Goal: Task Accomplishment & Management: Use online tool/utility

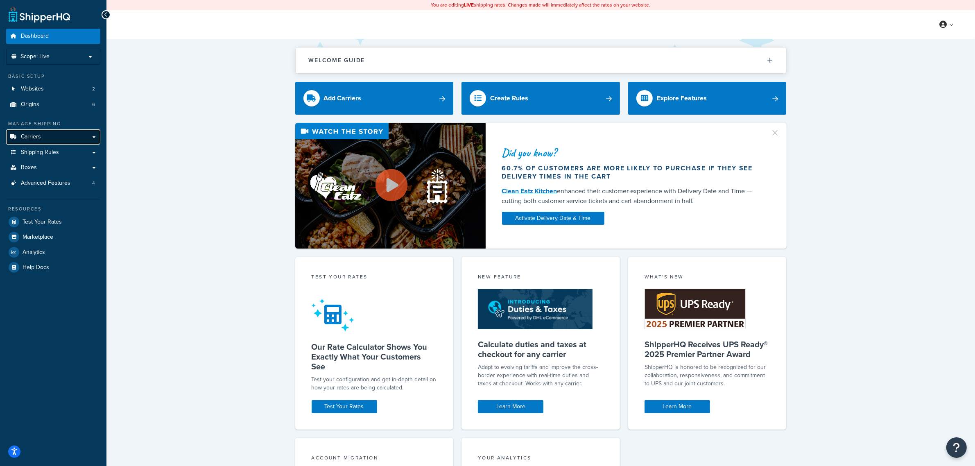
click at [59, 134] on link "Carriers" at bounding box center [53, 136] width 94 height 15
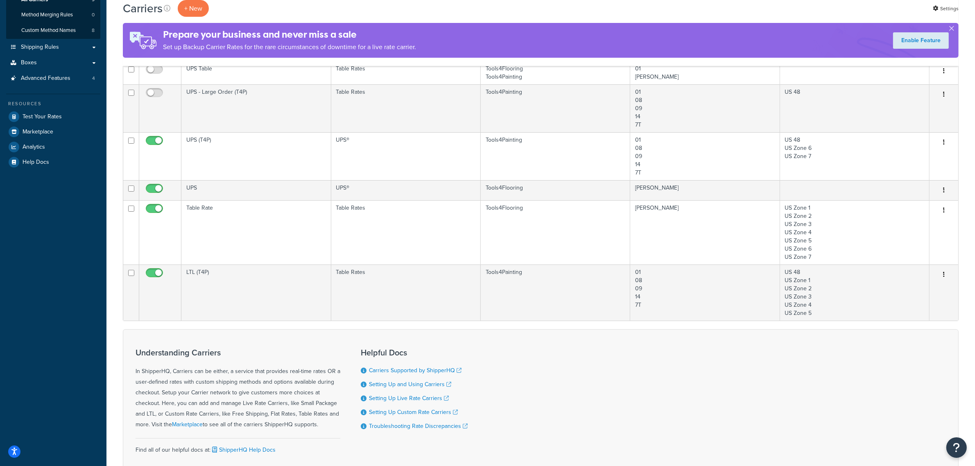
scroll to position [154, 0]
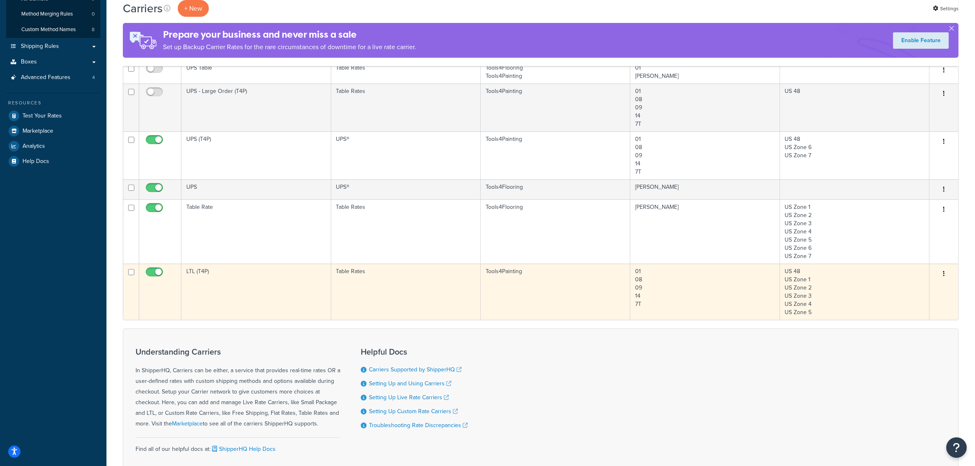
click at [203, 273] on td "LTL (T4P)" at bounding box center [255, 292] width 149 height 56
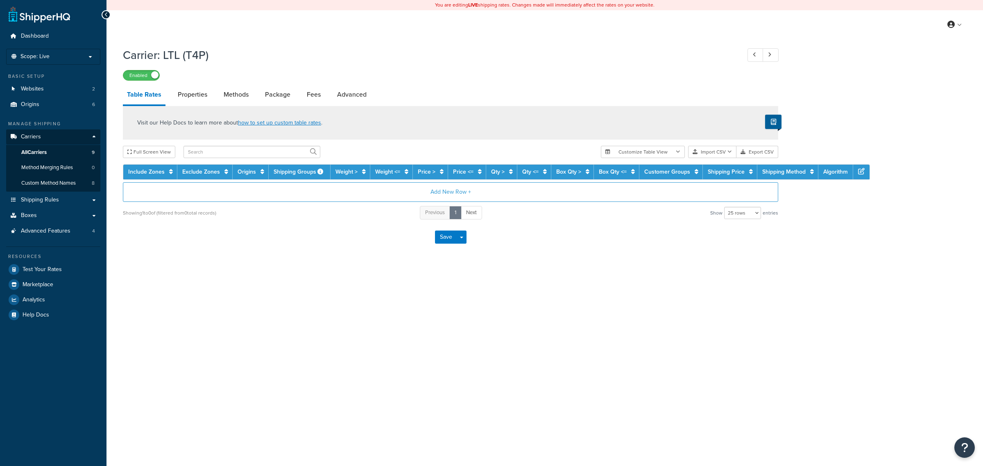
select select "25"
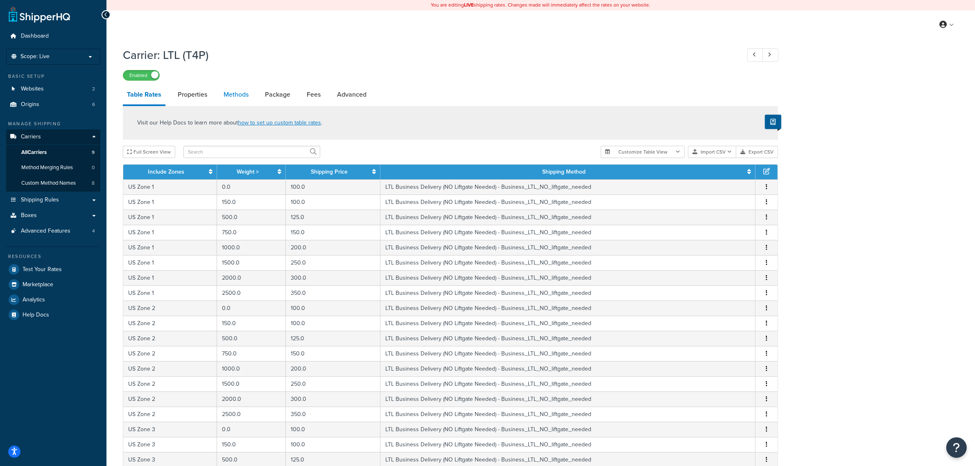
click at [236, 96] on link "Methods" at bounding box center [236, 95] width 33 height 20
select select "25"
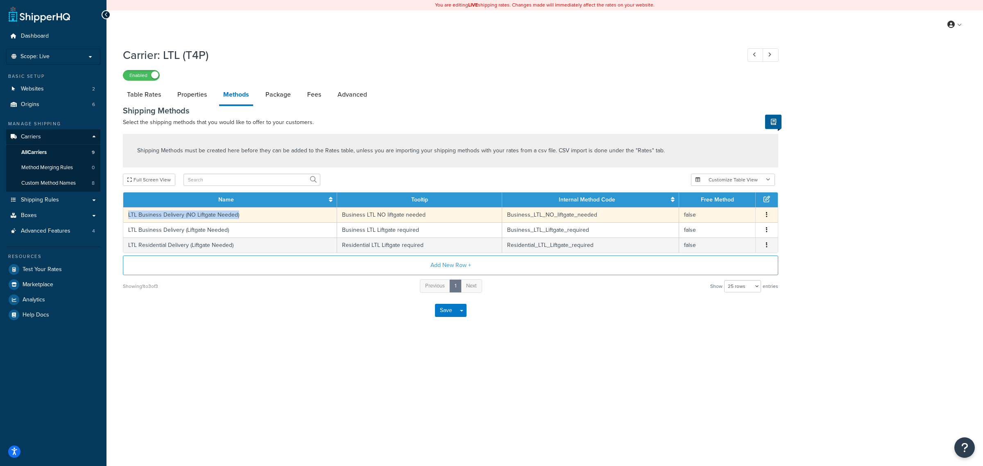
drag, startPoint x: 242, startPoint y: 215, endPoint x: 127, endPoint y: 218, distance: 114.7
click at [127, 218] on td "LTL Business Delivery (NO Liftgate Needed)" at bounding box center [230, 214] width 214 height 15
copy td "LTL Business Delivery (NO Liftgate Needed)"
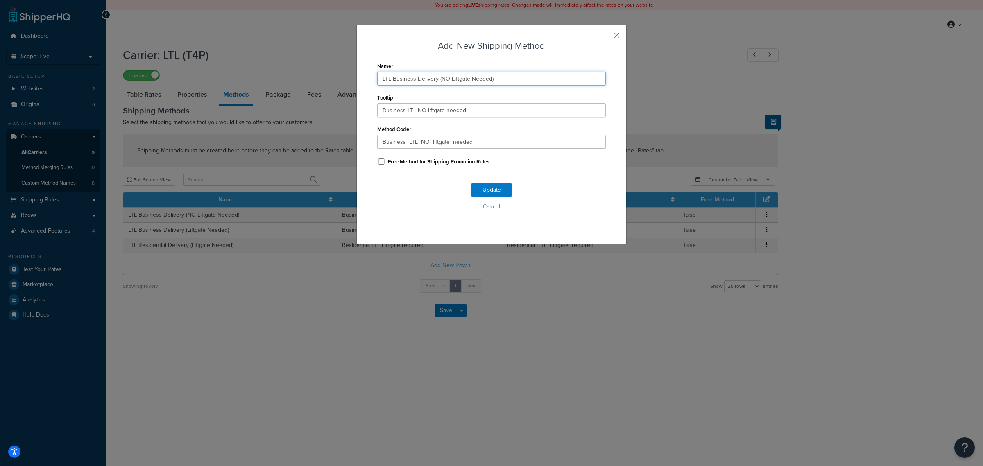
drag, startPoint x: 506, startPoint y: 76, endPoint x: 272, endPoint y: 68, distance: 234.8
click at [273, 68] on div "Add New Shipping Method Name LTL Business Delivery (NO Liftgate Needed) Tooltip…" at bounding box center [491, 233] width 983 height 466
click at [606, 38] on button "button" at bounding box center [605, 38] width 2 height 2
